Goal: Navigation & Orientation: Find specific page/section

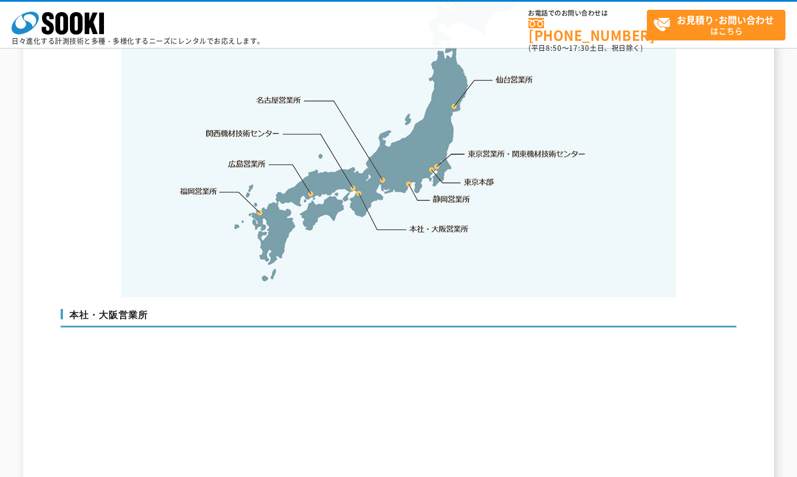
scroll to position [2656, 0]
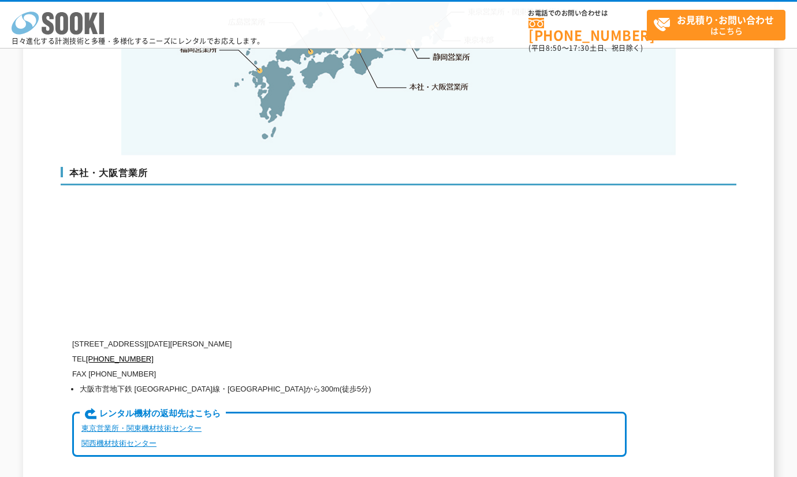
click at [74, 26] on icon at bounding box center [76, 23] width 13 height 23
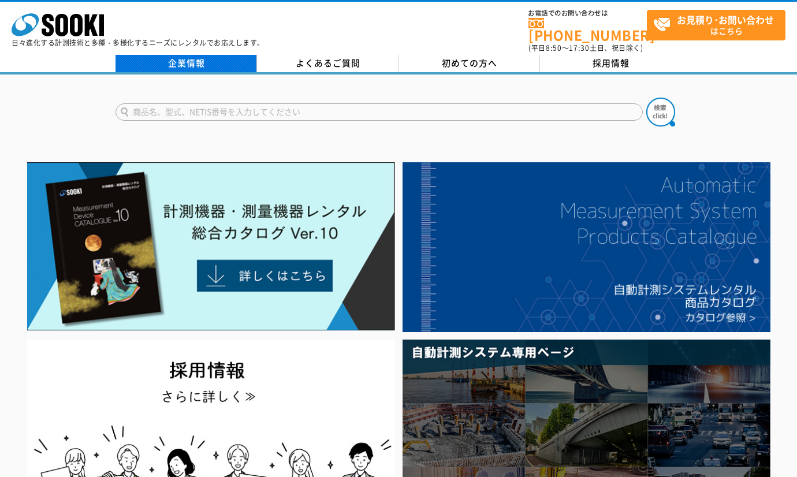
click at [188, 55] on link "企業情報" at bounding box center [185, 63] width 141 height 17
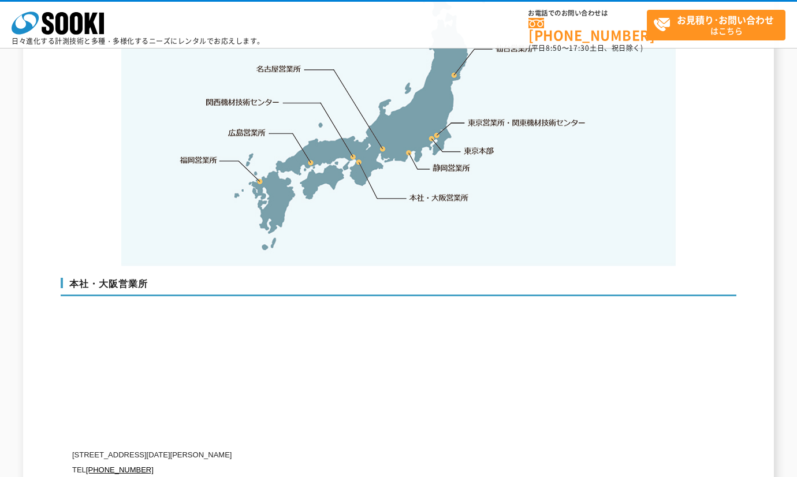
scroll to position [2541, 0]
